Goal: Task Accomplishment & Management: Manage account settings

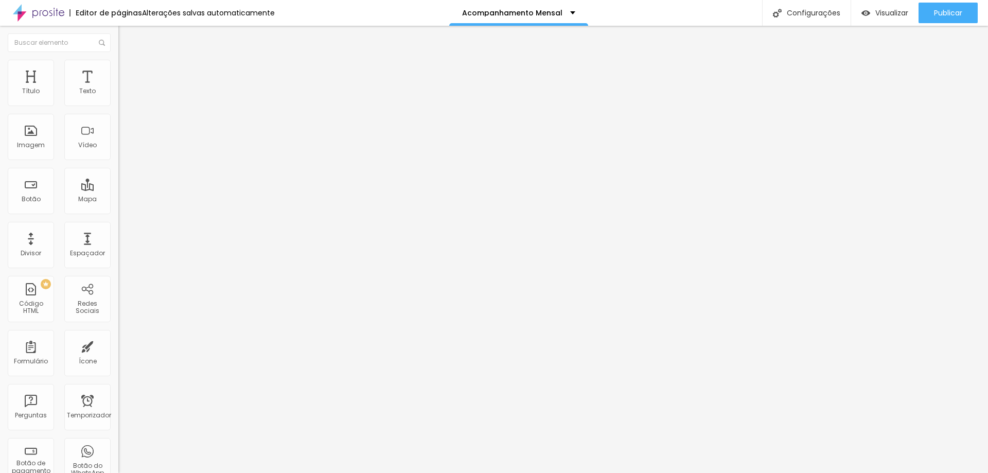
drag, startPoint x: 105, startPoint y: 212, endPoint x: 12, endPoint y: 213, distance: 93.2
click at [118, 212] on input "http://wa.me/551147542189" at bounding box center [180, 207] width 124 height 10
click at [118, 70] on li "Avançado" at bounding box center [177, 75] width 118 height 10
click at [118, 63] on img at bounding box center [122, 64] width 9 height 9
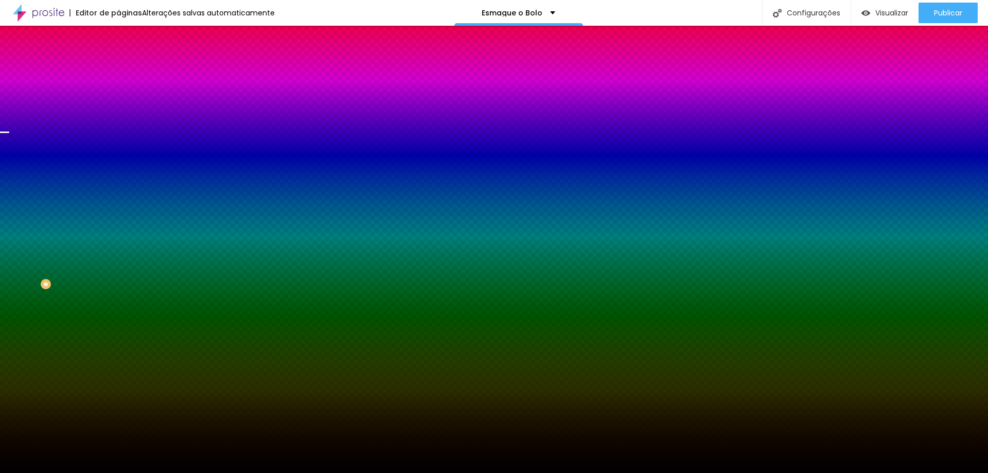
click at [125, 95] on font "Trocar imagem" at bounding box center [150, 90] width 50 height 9
